Goal: Information Seeking & Learning: Learn about a topic

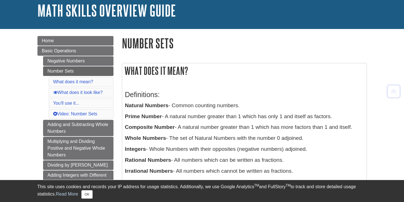
scroll to position [33, 0]
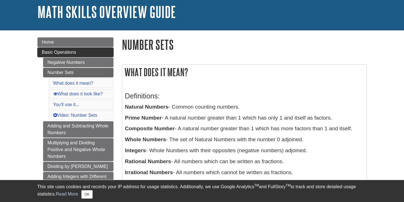
click at [104, 50] on link "Basic Operations" at bounding box center [75, 53] width 76 height 10
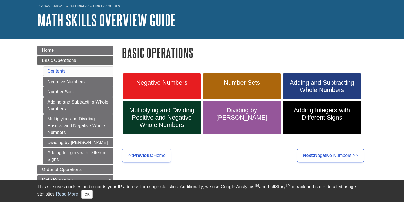
scroll to position [24, 0]
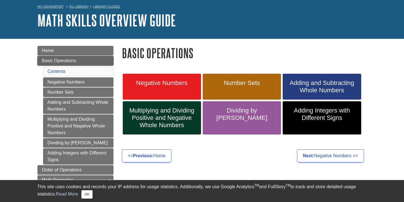
click at [95, 59] on link "Basic Operations" at bounding box center [75, 61] width 76 height 10
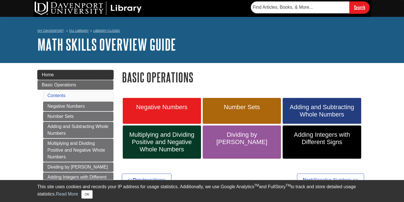
click at [94, 73] on link "Home" at bounding box center [75, 75] width 76 height 10
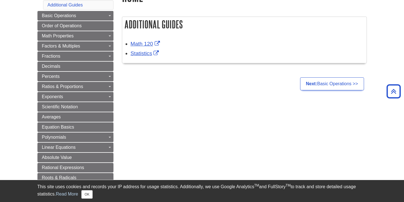
scroll to position [80, 0]
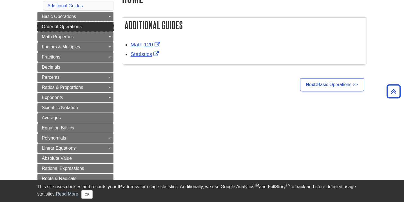
click at [96, 29] on link "Order of Operations" at bounding box center [75, 27] width 76 height 10
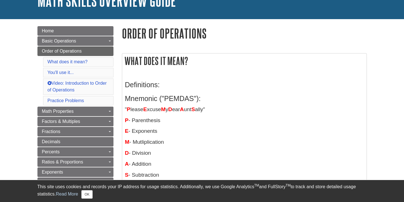
scroll to position [43, 0]
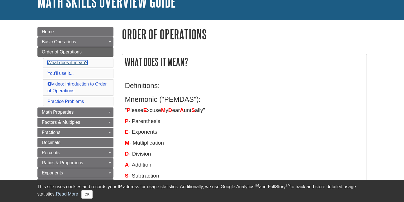
click at [52, 61] on link "What does it mean?" at bounding box center [68, 62] width 40 height 5
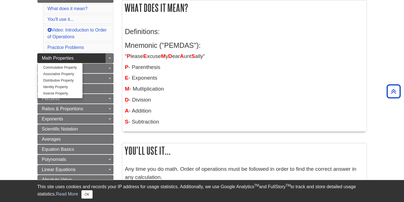
click at [104, 56] on link "Math Properties" at bounding box center [75, 58] width 76 height 10
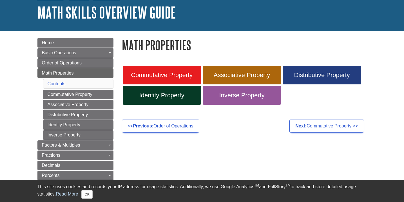
scroll to position [35, 0]
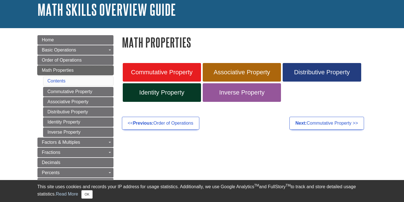
click at [101, 68] on link "Math Properties" at bounding box center [75, 71] width 76 height 10
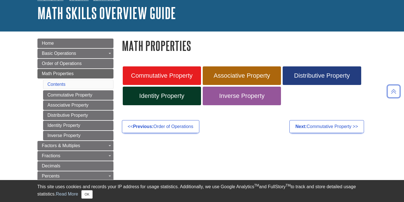
scroll to position [31, 0]
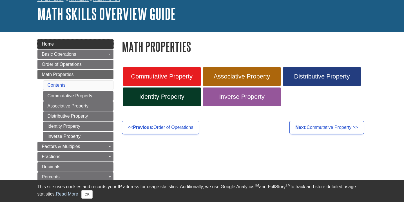
click at [91, 44] on link "Home" at bounding box center [75, 44] width 76 height 10
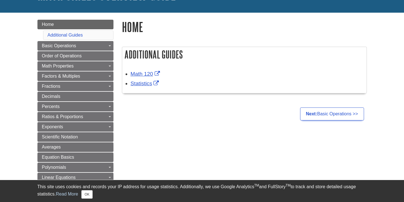
scroll to position [50, 0]
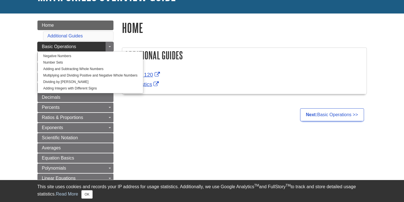
click at [99, 44] on link "Basic Operations" at bounding box center [75, 47] width 76 height 10
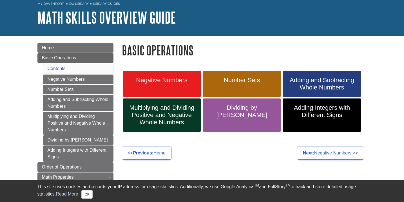
scroll to position [32, 0]
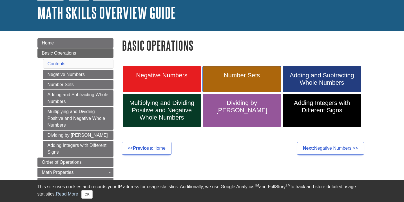
click at [259, 76] on span "Number Sets" at bounding box center [242, 75] width 70 height 7
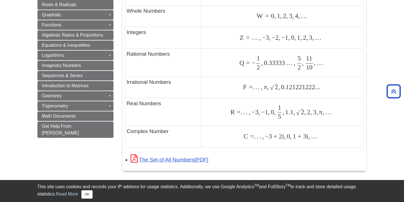
scroll to position [373, 0]
